Goal: Find specific page/section: Find specific page/section

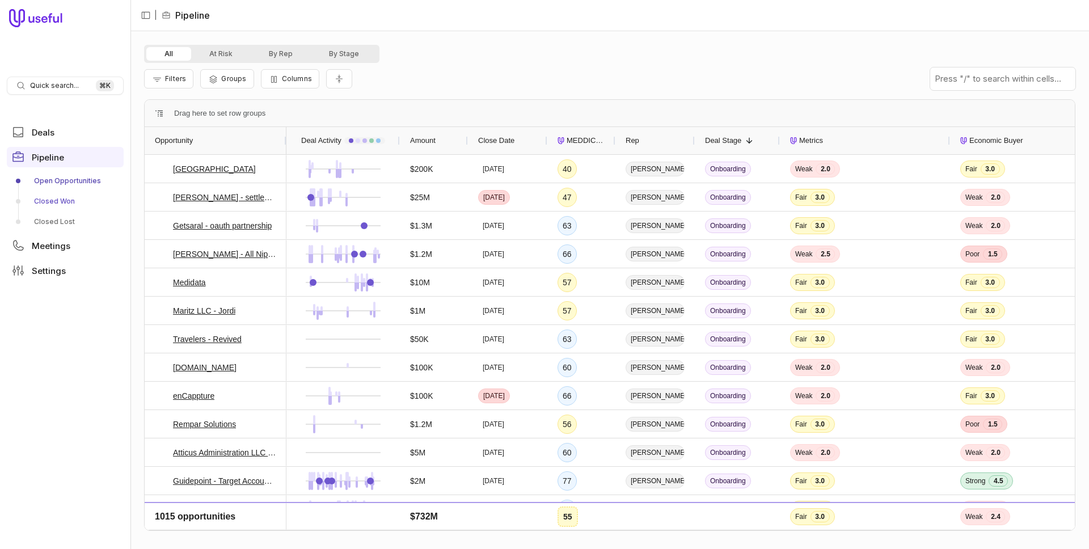
click at [57, 195] on link "Closed Won" at bounding box center [65, 201] width 117 height 18
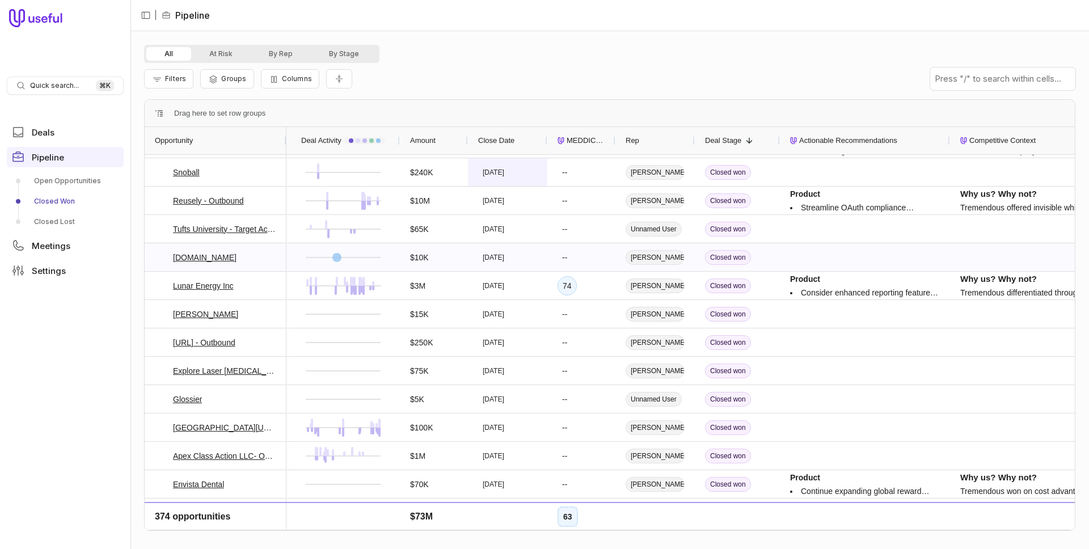
scroll to position [196, 0]
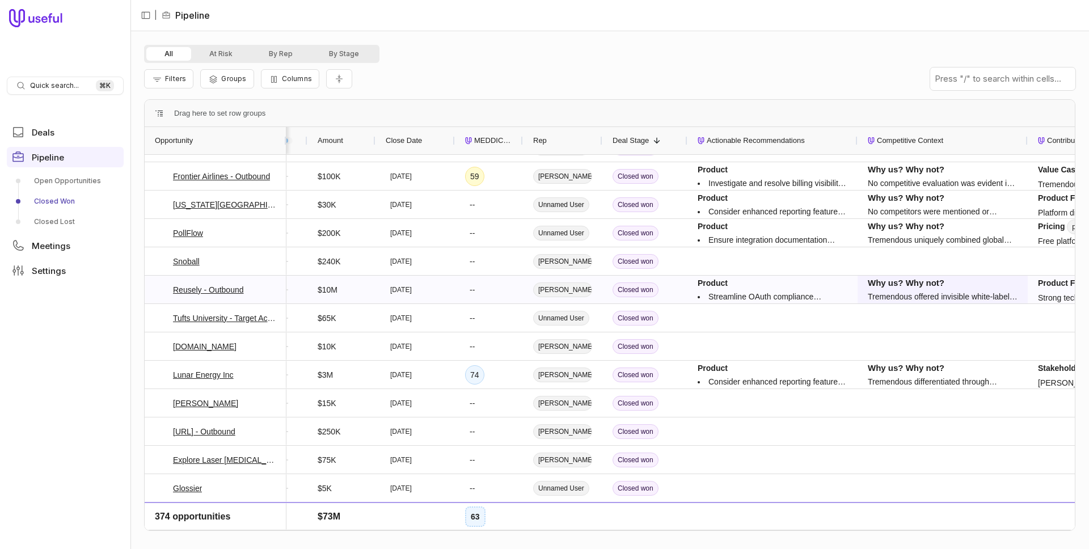
click at [922, 286] on h1 "Why us? Why not?" at bounding box center [943, 283] width 150 height 14
